Goal: Navigation & Orientation: Find specific page/section

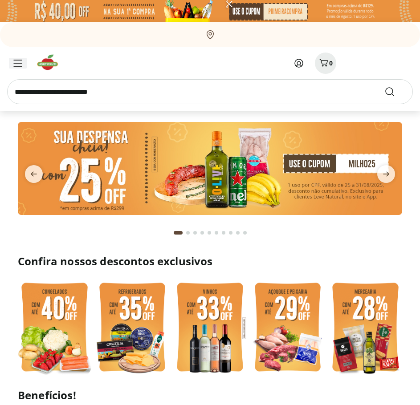
click at [14, 62] on icon "Menu" at bounding box center [17, 63] width 9 height 7
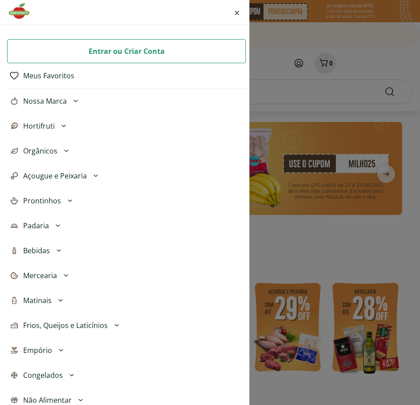
click at [54, 103] on span "Nossa Marca" at bounding box center [45, 101] width 44 height 11
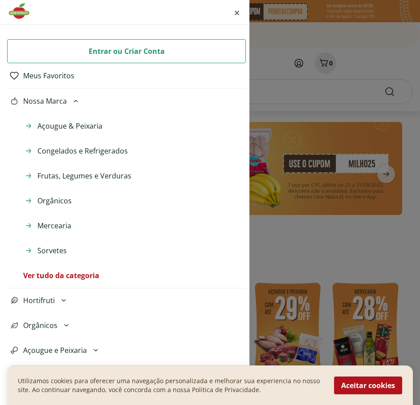
click at [295, 97] on div "Entrar ou Criar Conta Meus Favoritos Nossa Marca Açougue & Peixaria Congelados …" at bounding box center [210, 202] width 420 height 405
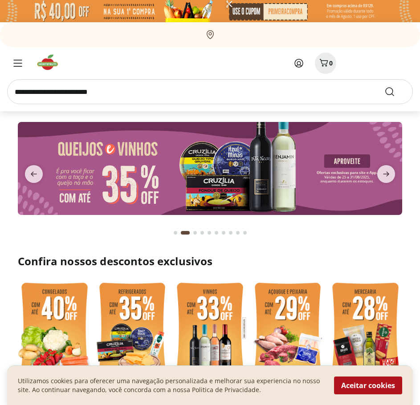
click at [213, 32] on icon at bounding box center [210, 34] width 11 height 11
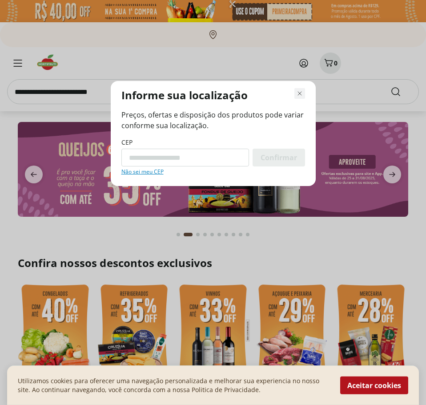
click at [296, 94] on icon "Fechar modal de regionalização" at bounding box center [300, 93] width 11 height 11
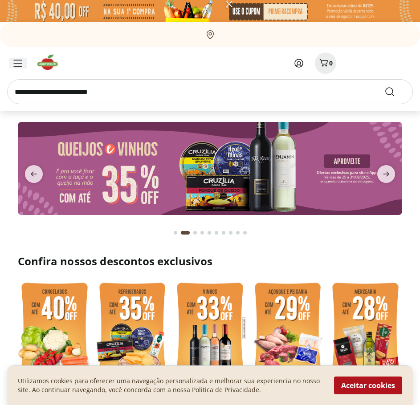
click at [22, 57] on button "Menu" at bounding box center [17, 63] width 21 height 21
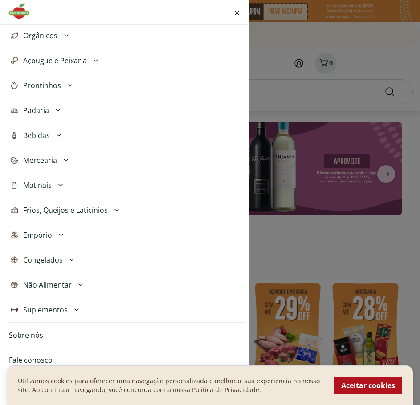
scroll to position [267, 0]
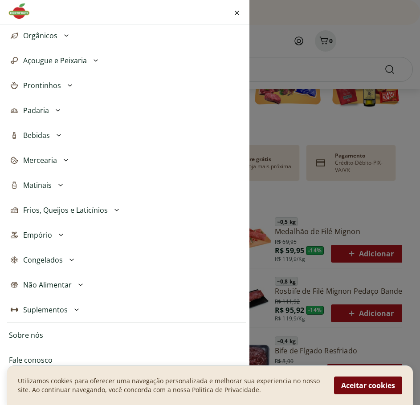
click at [344, 380] on button "Aceitar cookies" at bounding box center [368, 386] width 68 height 18
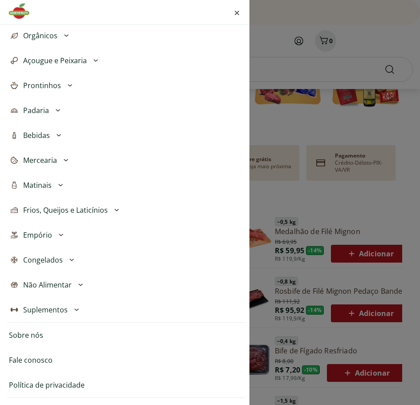
click at [28, 337] on link "Sobre nós" at bounding box center [26, 335] width 34 height 11
